Goal: Transaction & Acquisition: Purchase product/service

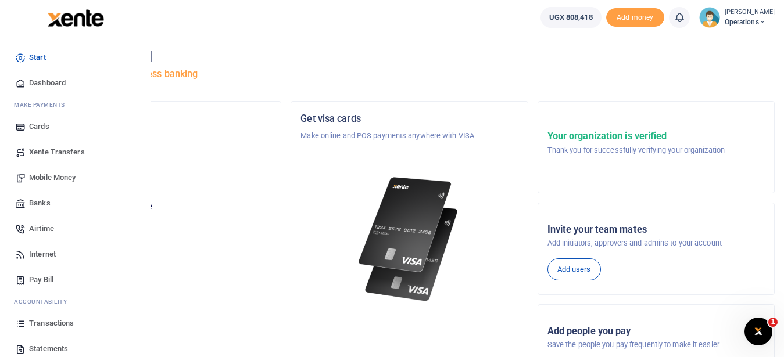
click at [58, 324] on span "Transactions" at bounding box center [51, 324] width 45 height 12
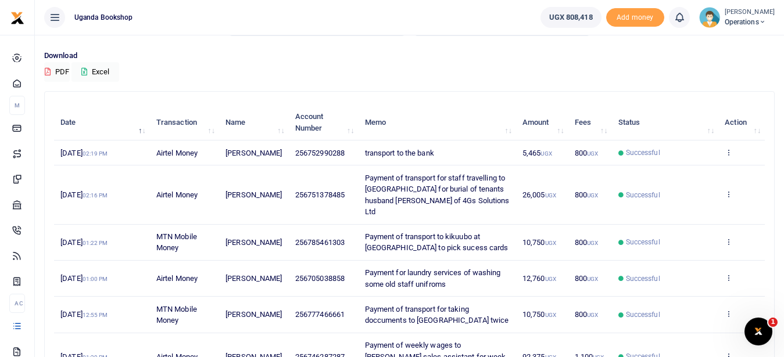
scroll to position [75, 0]
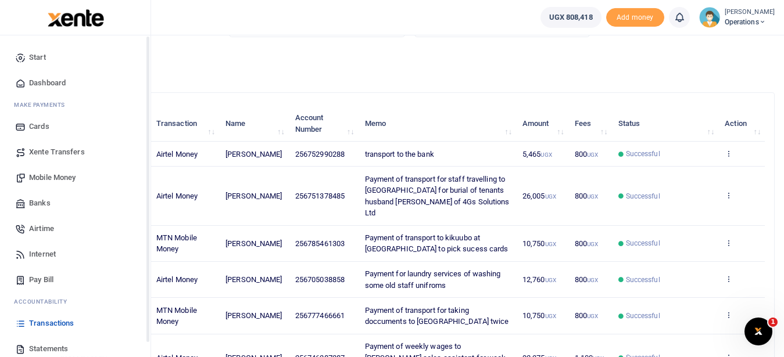
click at [70, 174] on span "Mobile Money" at bounding box center [52, 178] width 46 height 12
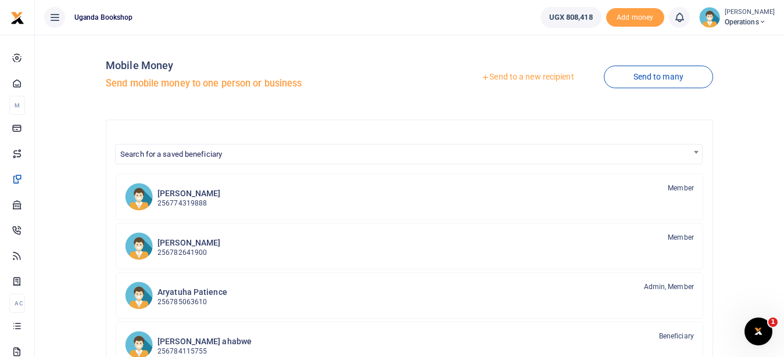
click at [515, 78] on link "Send to a new recipient" at bounding box center [527, 77] width 152 height 21
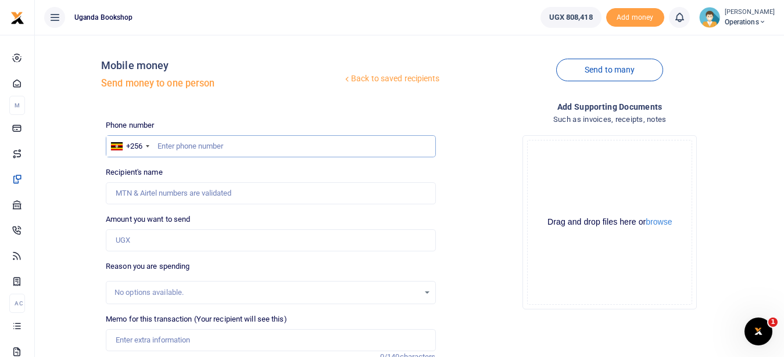
click at [175, 152] on input "text" at bounding box center [270, 146] width 329 height 22
type input "0783291664"
type input "Rosemary Nakato"
type input "0783291664"
click at [125, 245] on input "Amount you want to send" at bounding box center [270, 240] width 329 height 22
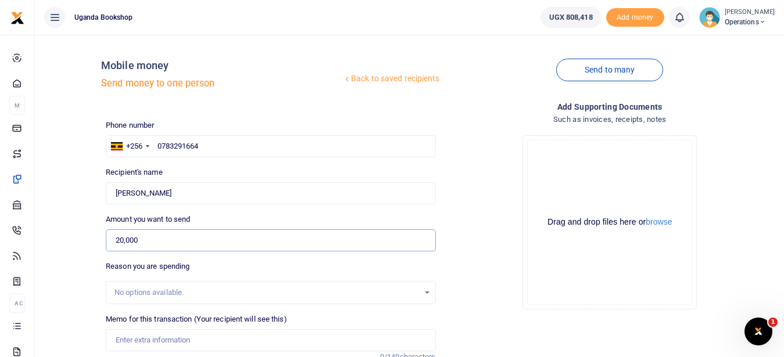
type input "20,000"
click at [117, 340] on input "Memo for this transaction (Your recipient will see this)" at bounding box center [270, 340] width 329 height 22
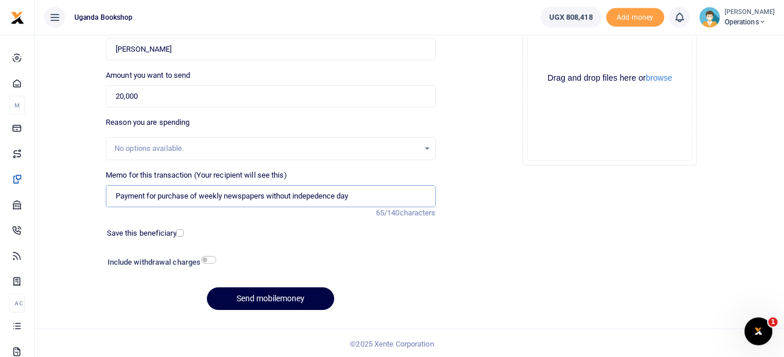
scroll to position [146, 0]
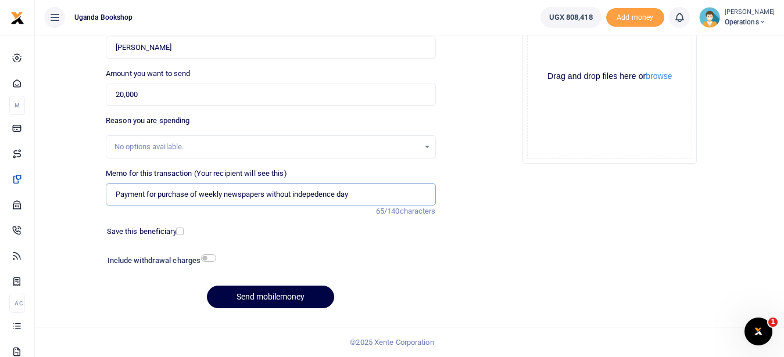
type input "Payment for purchase of weekly newspapers without indepedence day"
click at [214, 257] on input "checkbox" at bounding box center [208, 258] width 15 height 8
checkbox input "true"
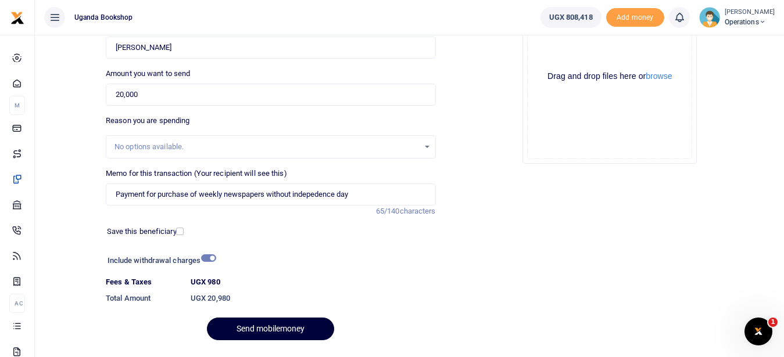
click at [254, 330] on button "Send mobilemoney" at bounding box center [270, 329] width 127 height 23
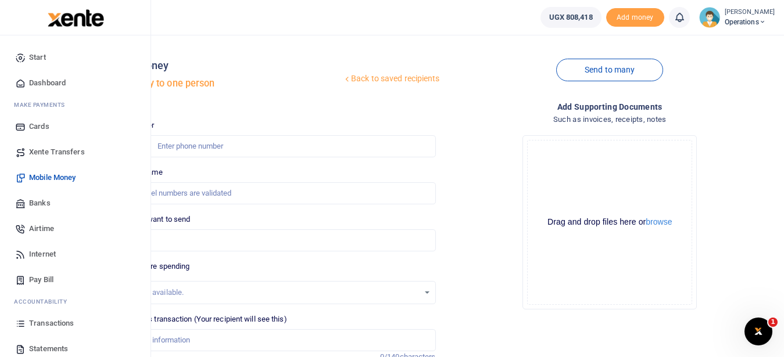
click at [52, 328] on span "Transactions" at bounding box center [51, 324] width 45 height 12
